Goal: Task Accomplishment & Management: Use online tool/utility

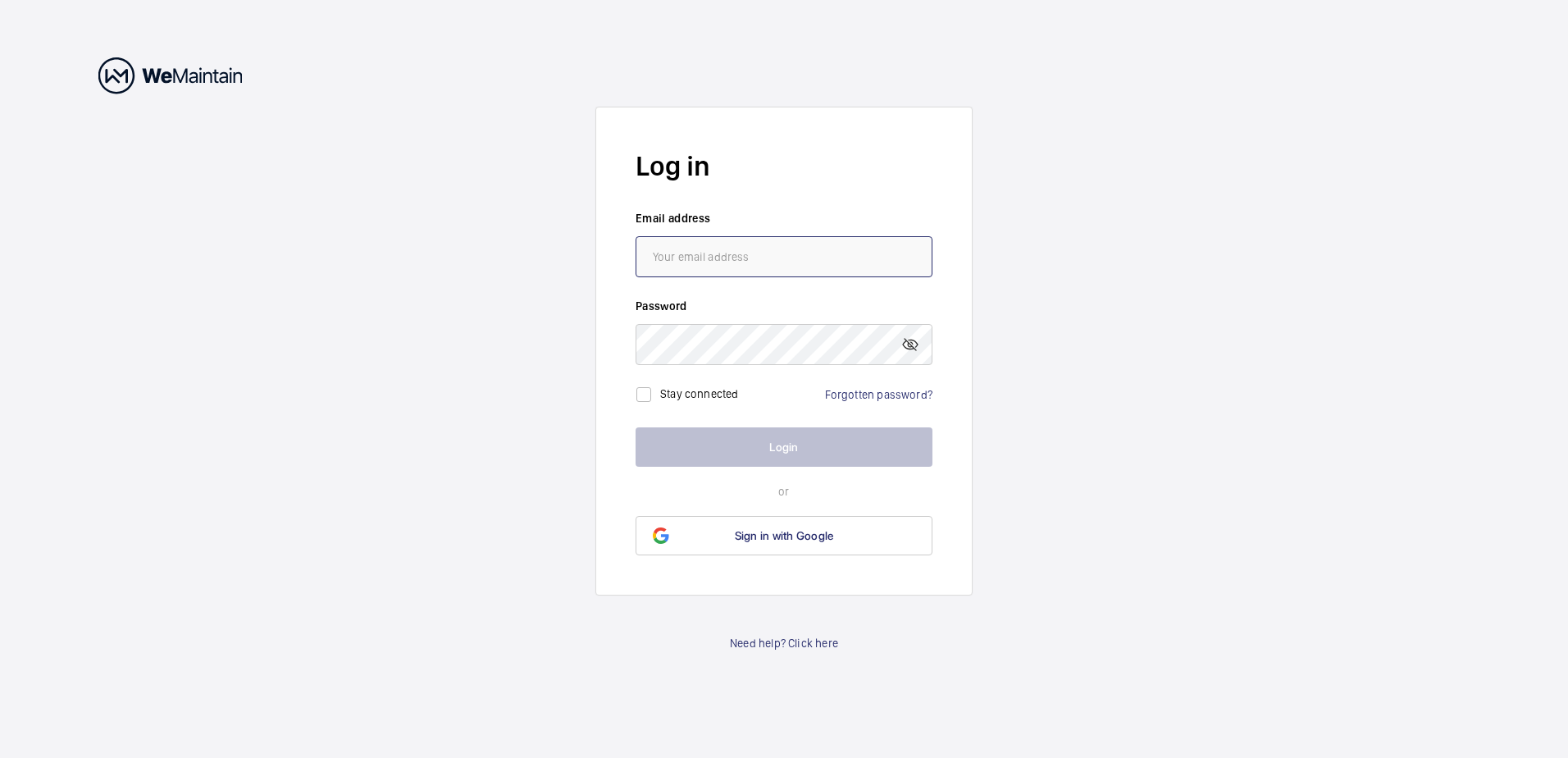
click at [754, 267] on input "email" at bounding box center [784, 257] width 297 height 41
type input "[PERSON_NAME][EMAIL_ADDRESS][PERSON_NAME][DOMAIN_NAME]"
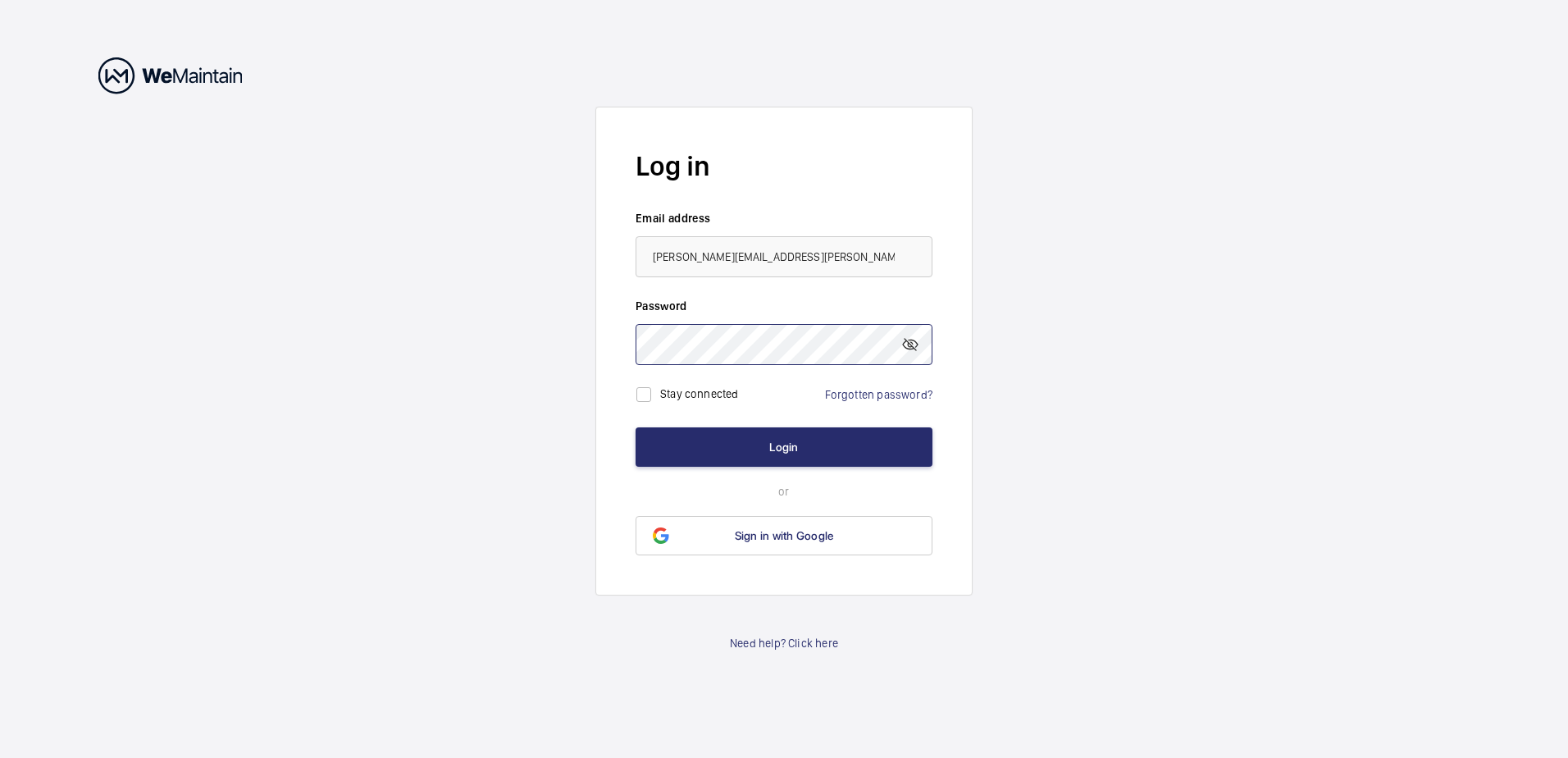
click at [636, 427] on button "Login" at bounding box center [784, 446] width 297 height 40
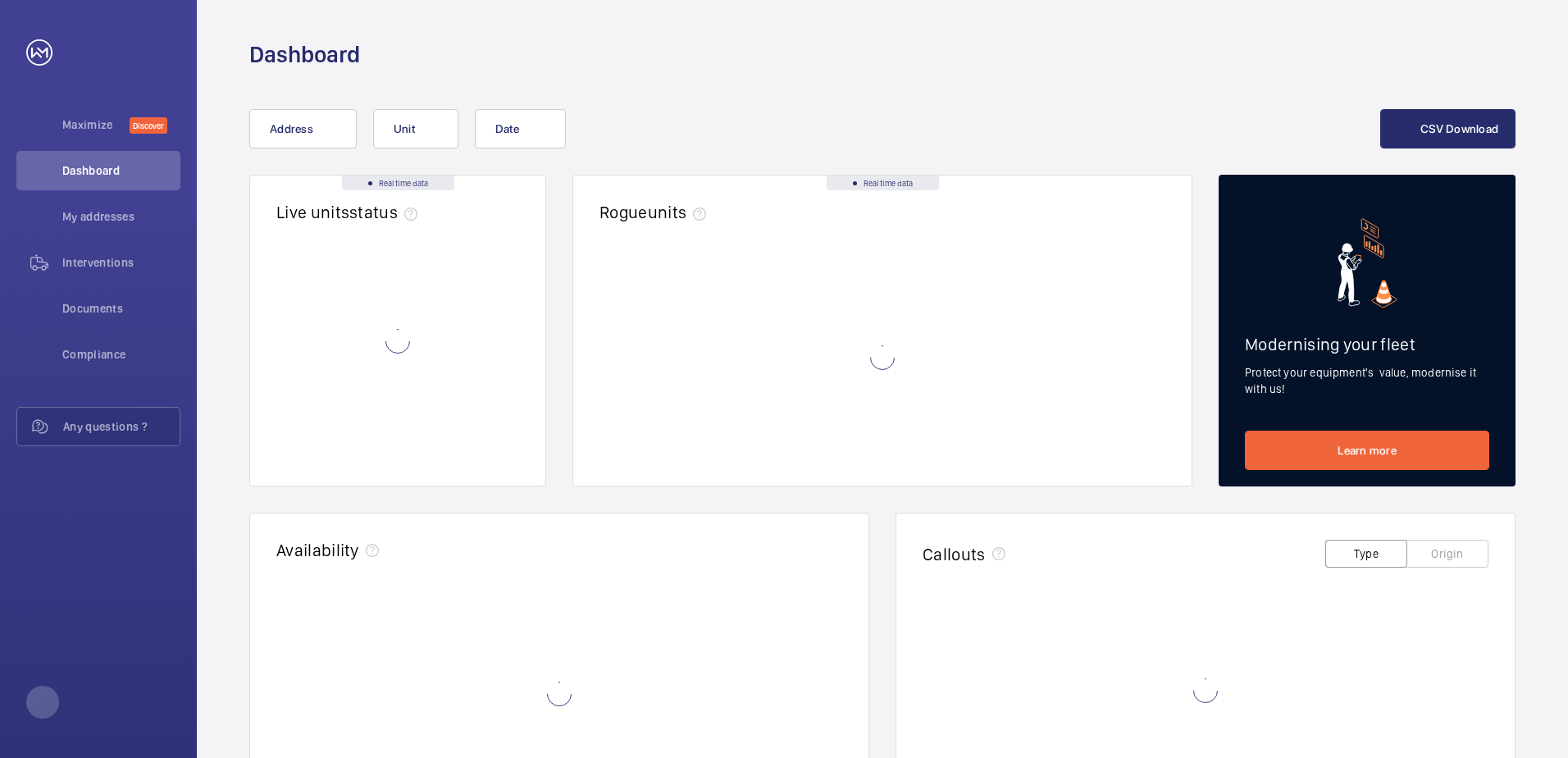
click at [765, 435] on wm-front-async-data-loader at bounding box center [882, 357] width 566 height 204
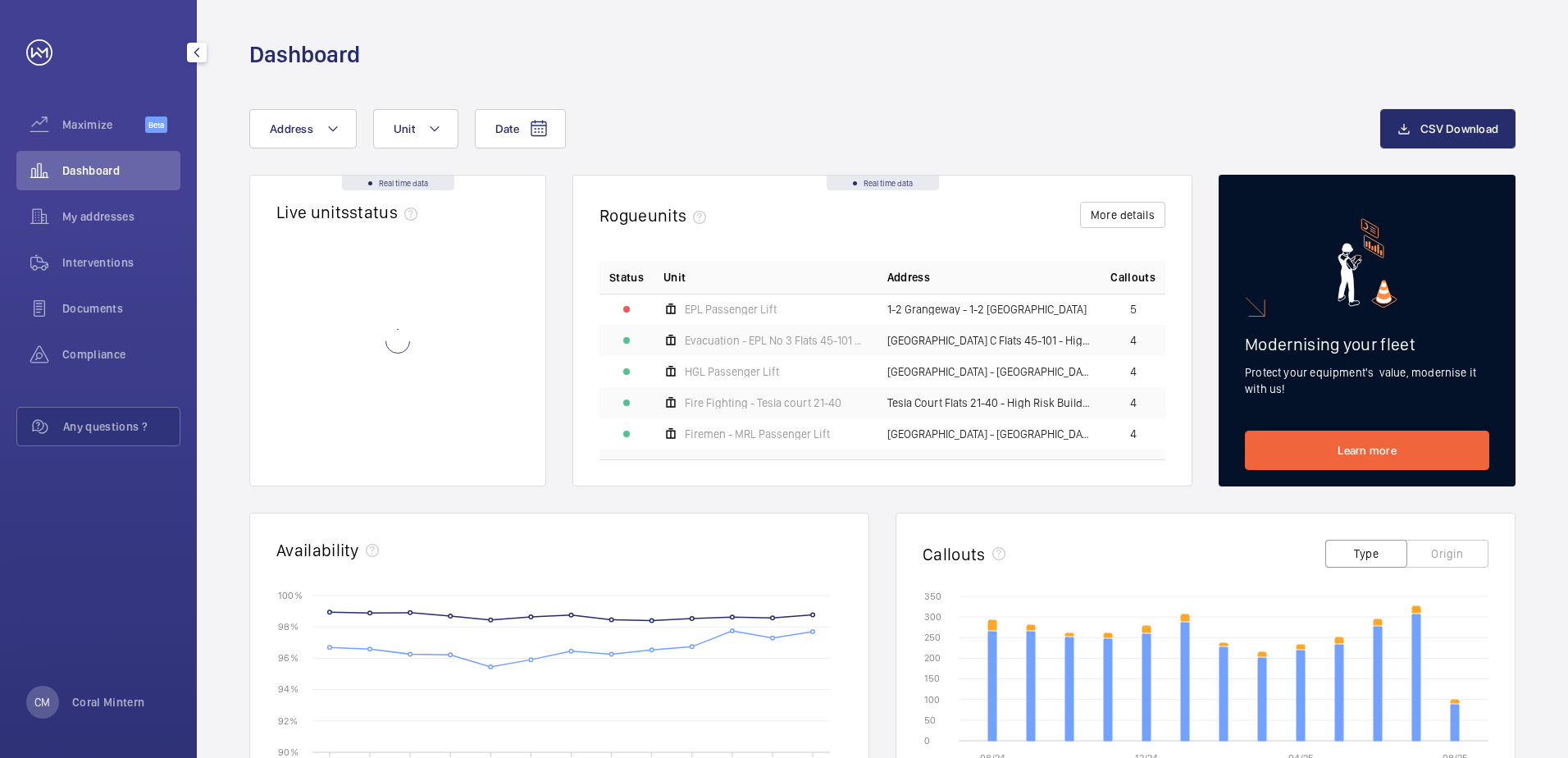
click at [127, 168] on span "Dashboard" at bounding box center [121, 170] width 118 height 17
click at [123, 211] on span "My addresses" at bounding box center [121, 216] width 118 height 17
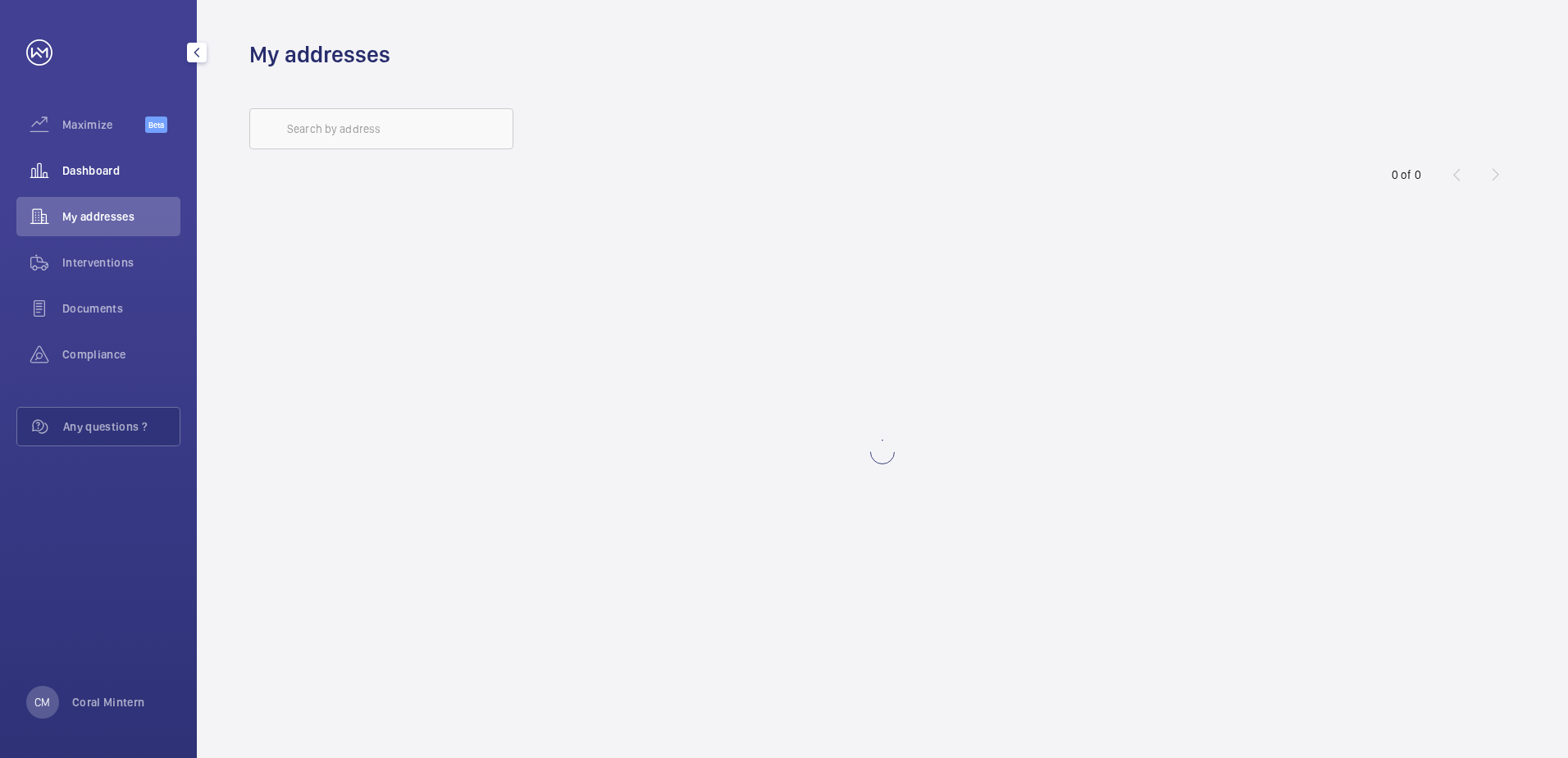
click at [133, 169] on span "Dashboard" at bounding box center [121, 170] width 118 height 17
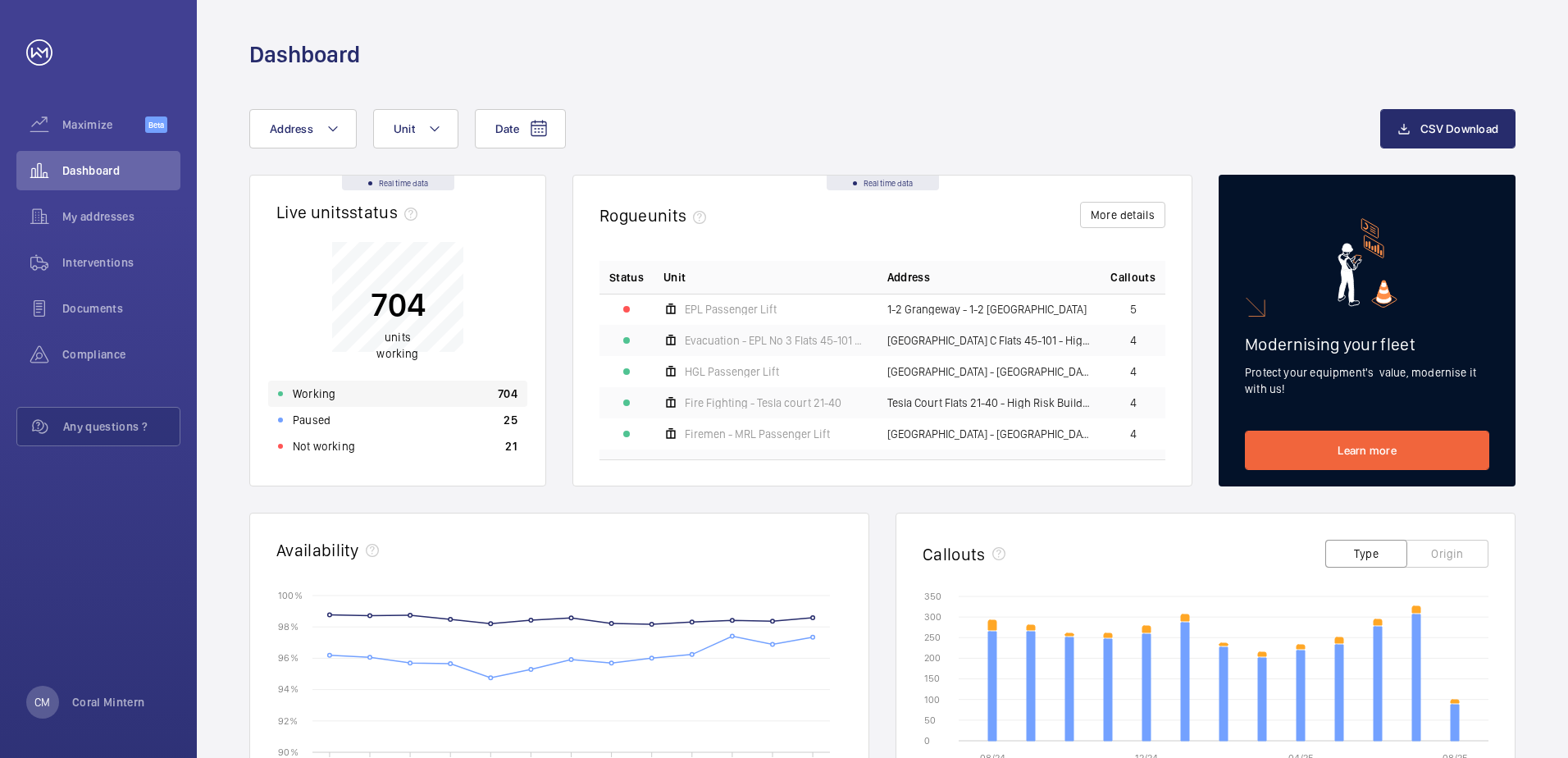
click at [383, 395] on div "Working 704" at bounding box center [398, 394] width 259 height 27
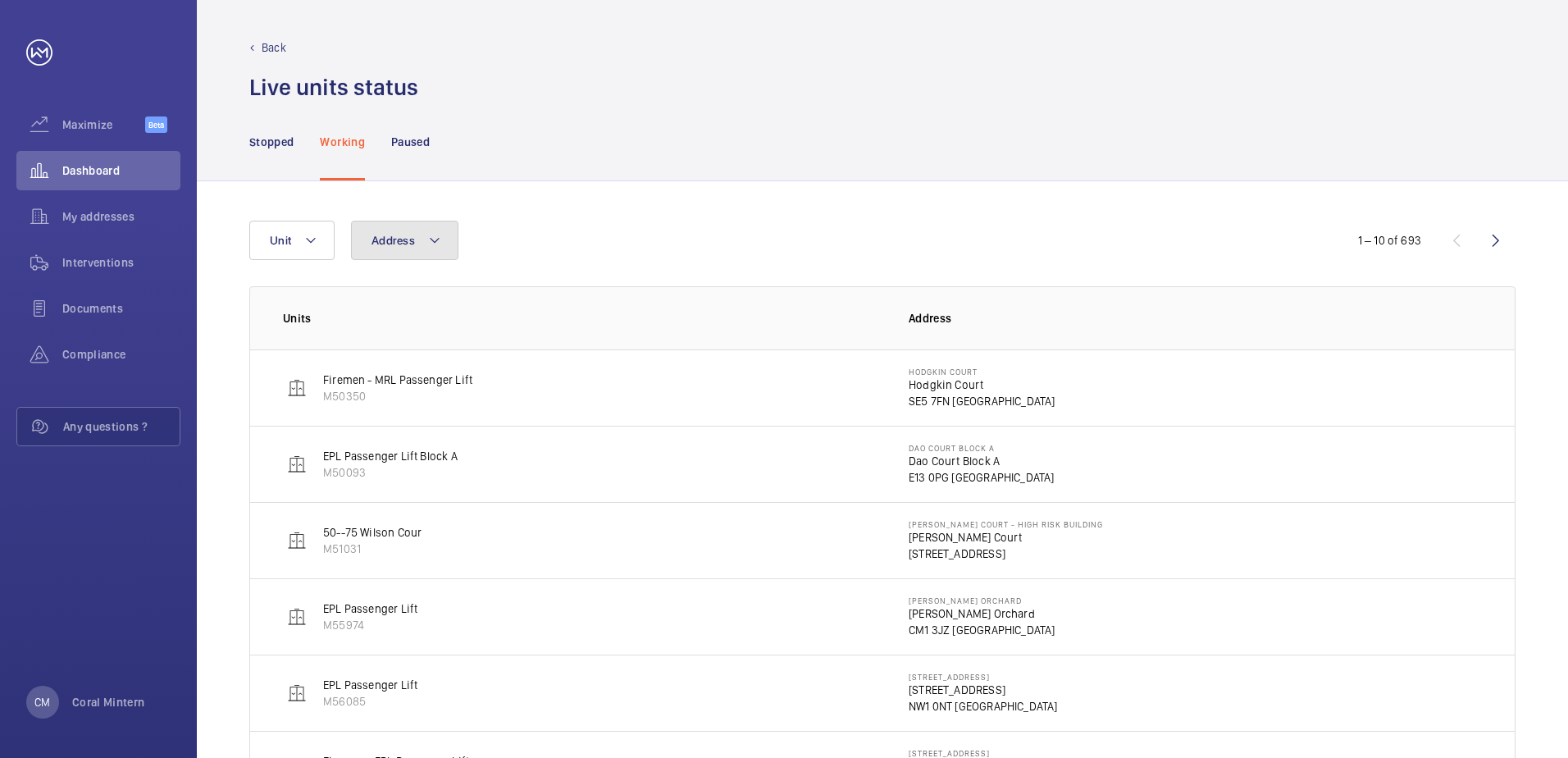
click at [427, 230] on button "Address" at bounding box center [404, 240] width 108 height 40
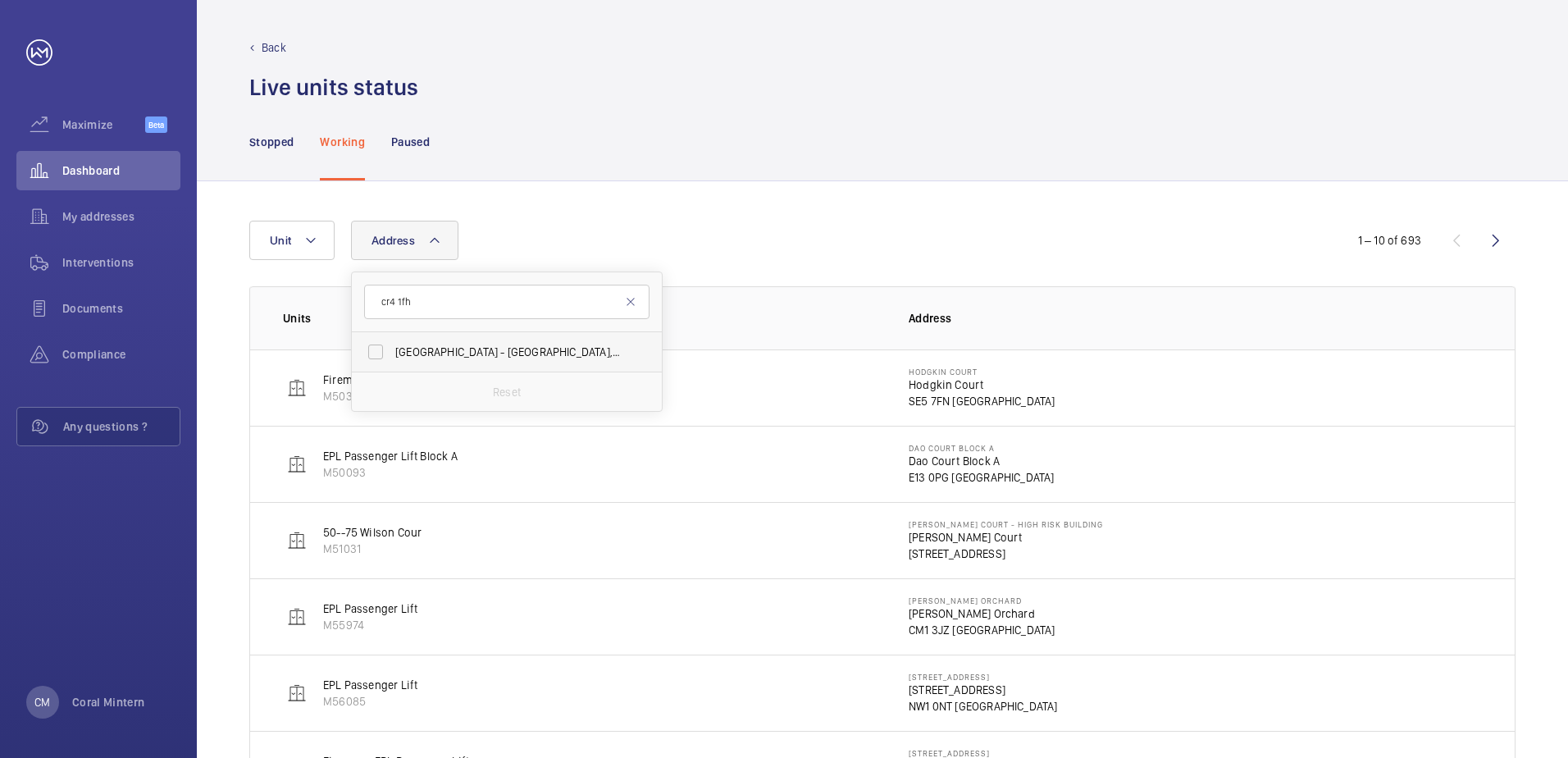
type input "cr4 1fh"
click at [469, 342] on label "[STREET_ADDRESS]" at bounding box center [494, 351] width 285 height 40
click at [392, 342] on input "[STREET_ADDRESS]" at bounding box center [375, 352] width 33 height 33
checkbox input "true"
